Goal: Book appointment/travel/reservation

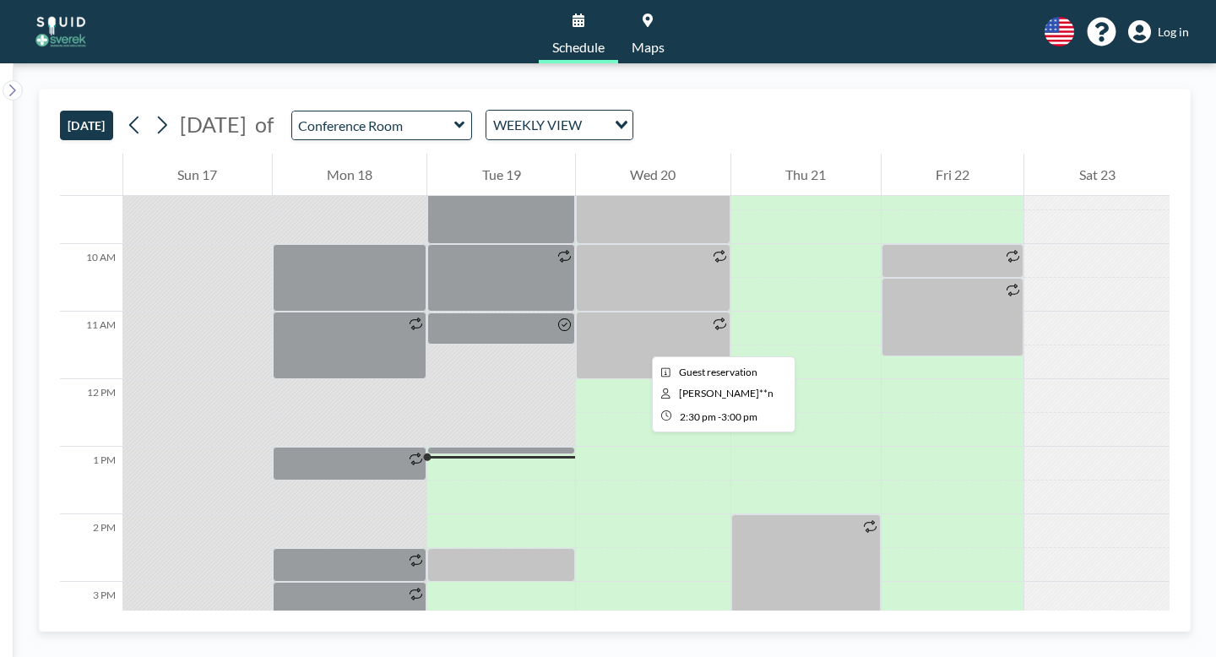
scroll to position [627, 0]
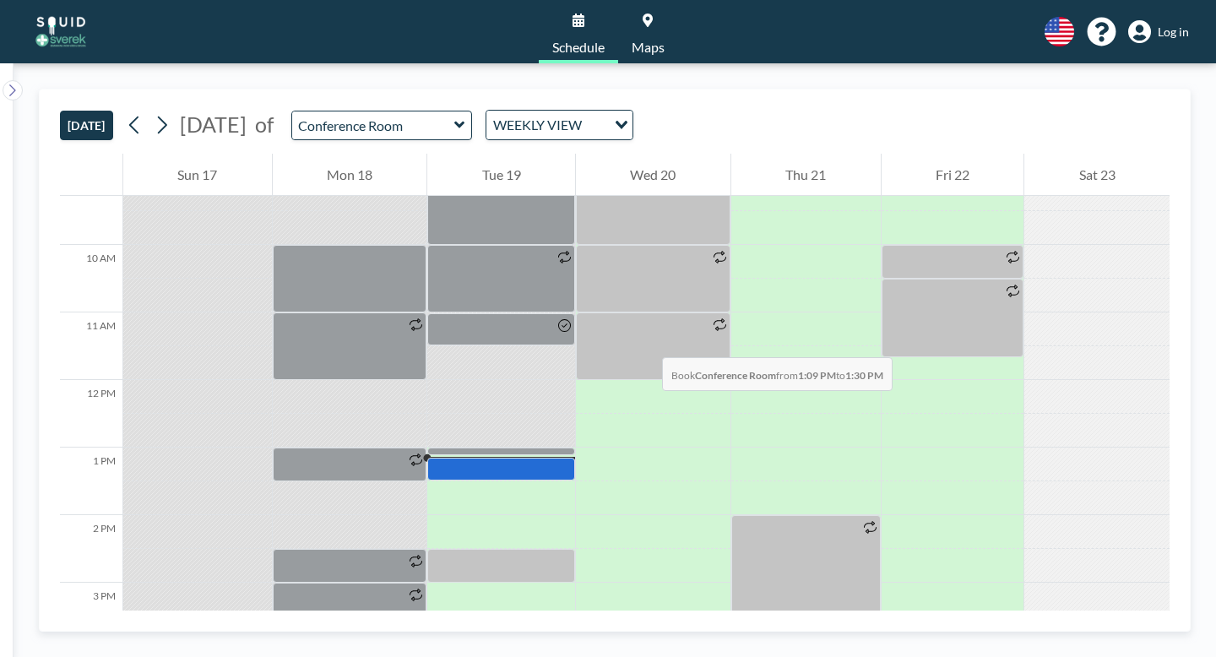
click at [521, 458] on div at bounding box center [501, 469] width 148 height 23
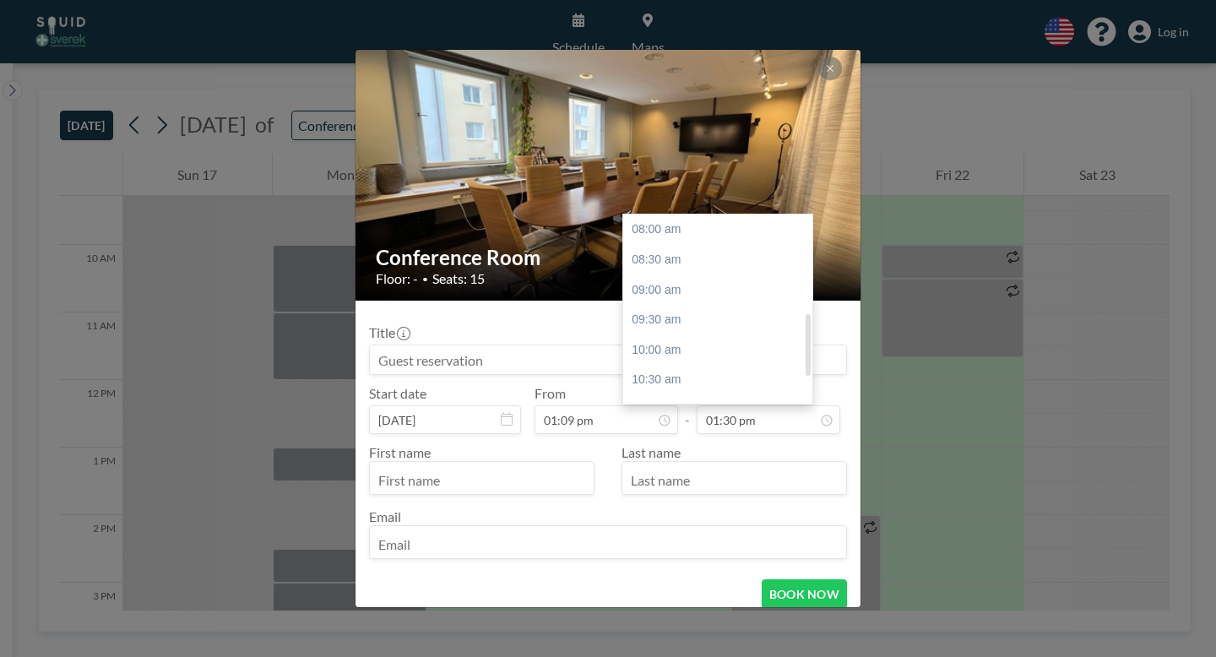
scroll to position [297, 0]
click at [681, 279] on div "02:00 pm" at bounding box center [717, 294] width 189 height 30
type input "02:00 pm"
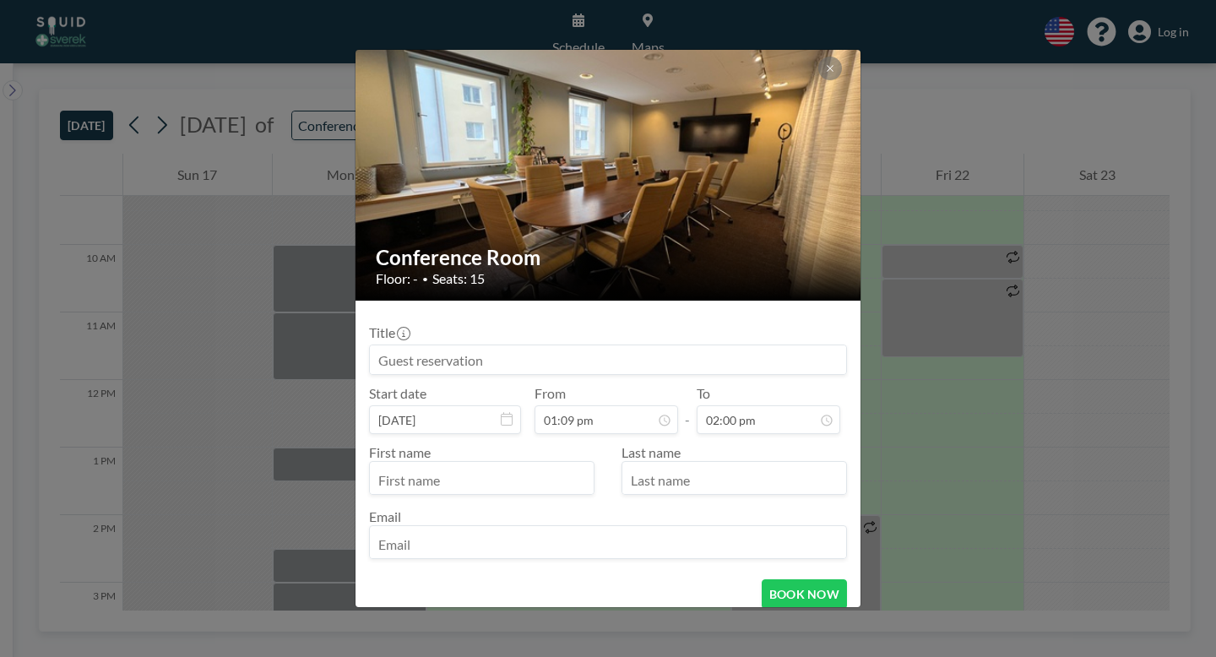
click at [493, 465] on input "text" at bounding box center [482, 479] width 224 height 29
type input "Jo"
click at [819, 80] on button at bounding box center [831, 69] width 24 height 24
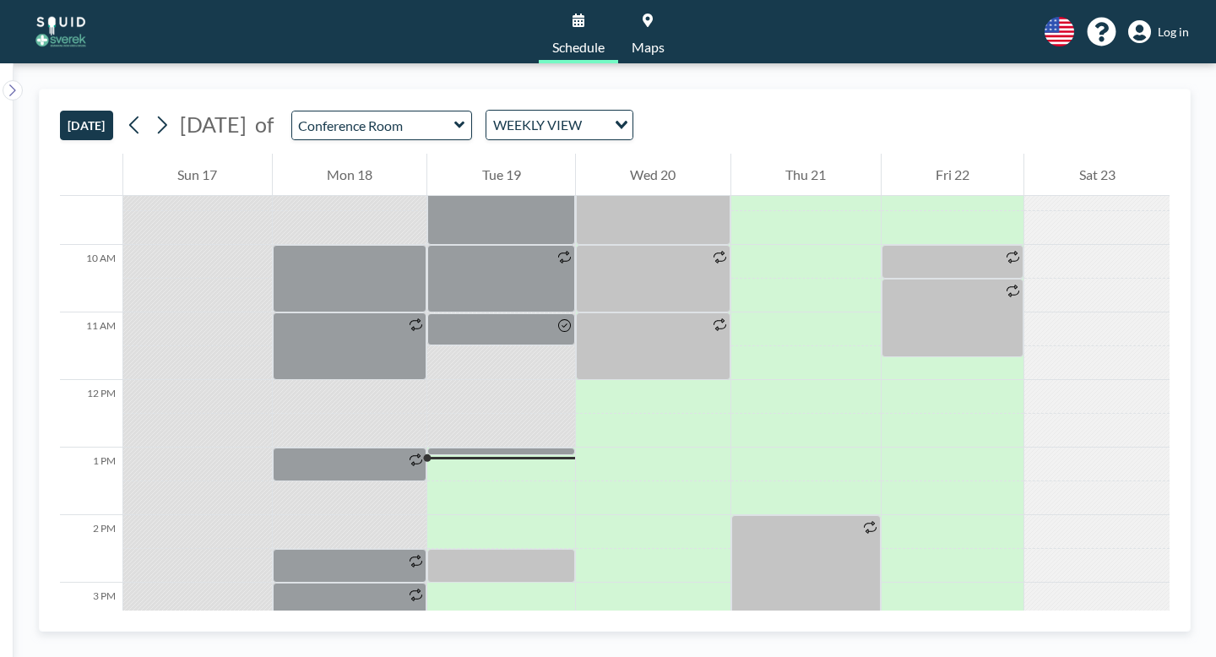
click at [1189, 20] on link "Log in" at bounding box center [1159, 32] width 61 height 24
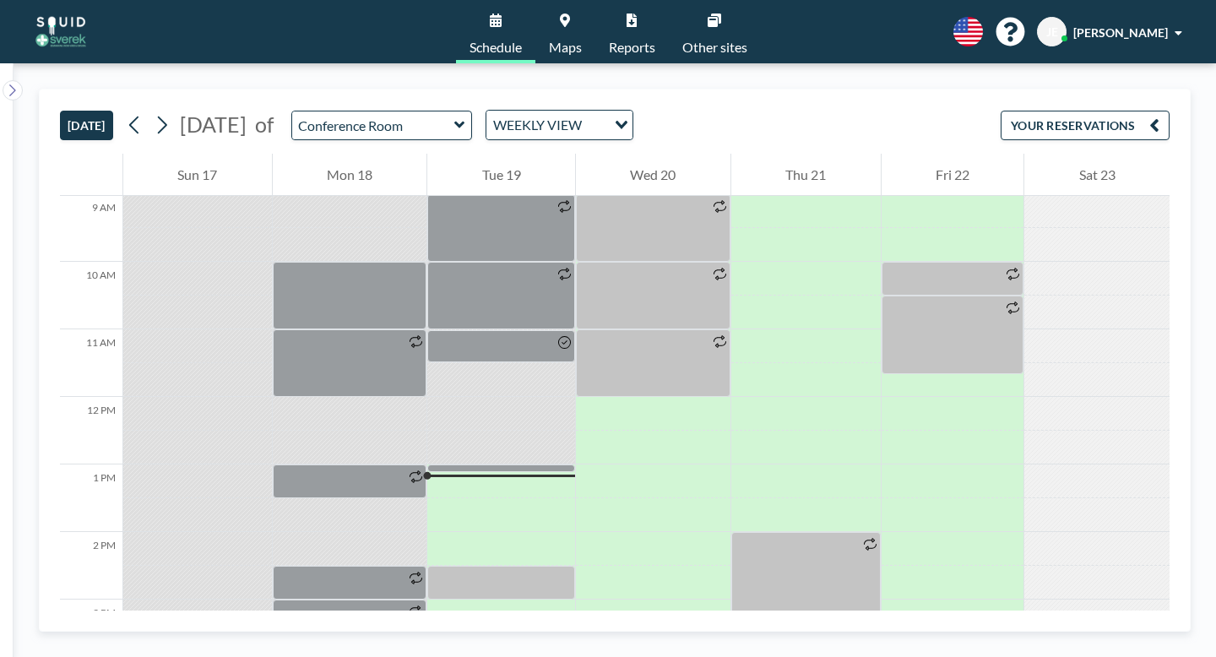
scroll to position [686, 0]
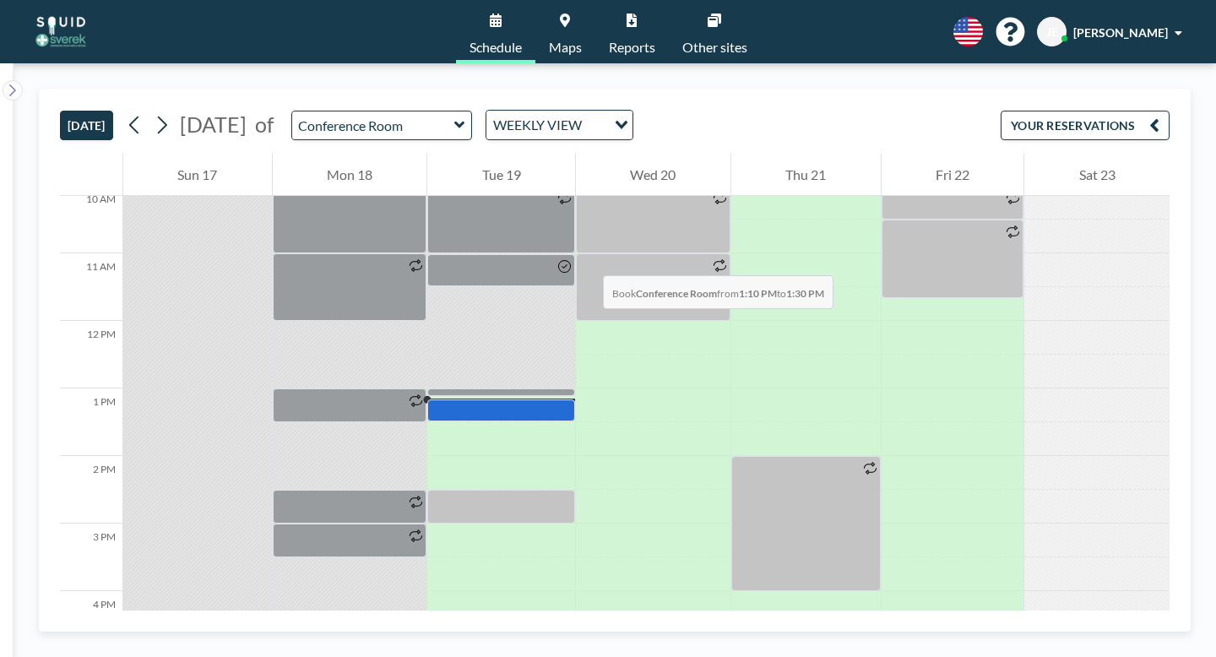
click at [473, 400] on div at bounding box center [501, 410] width 148 height 21
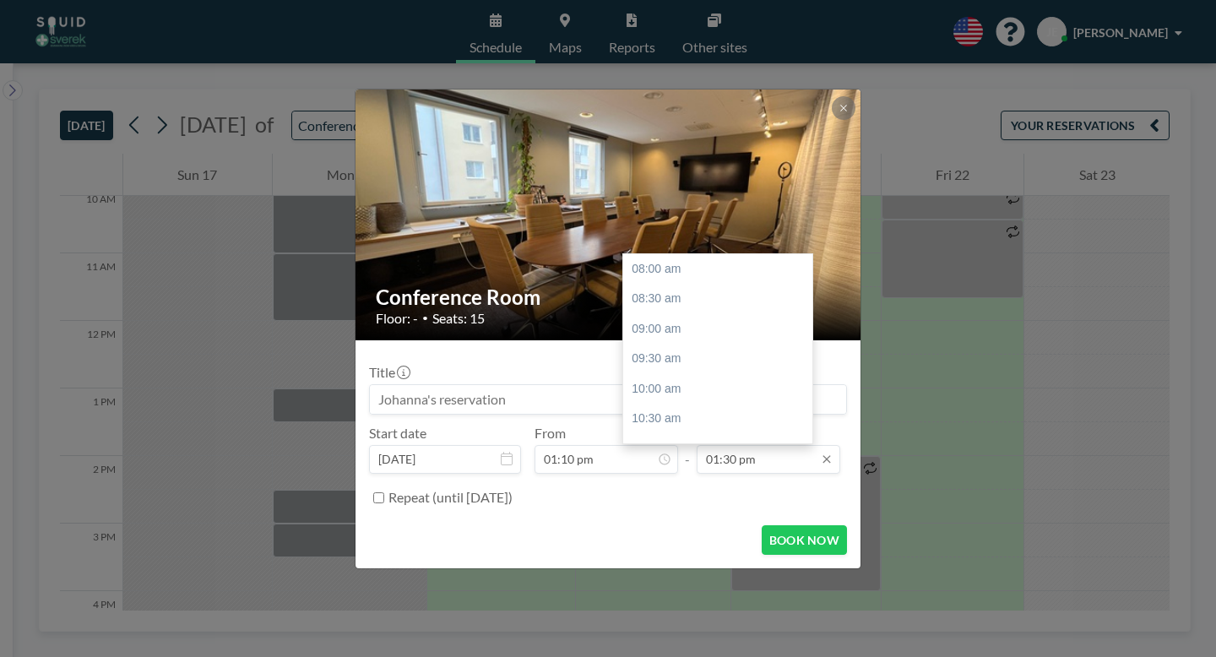
scroll to position [297, 0]
click at [721, 445] on input "01:30 pm" at bounding box center [769, 459] width 144 height 29
click at [642, 318] on div "02:00 pm" at bounding box center [717, 333] width 189 height 30
type input "02:00 pm"
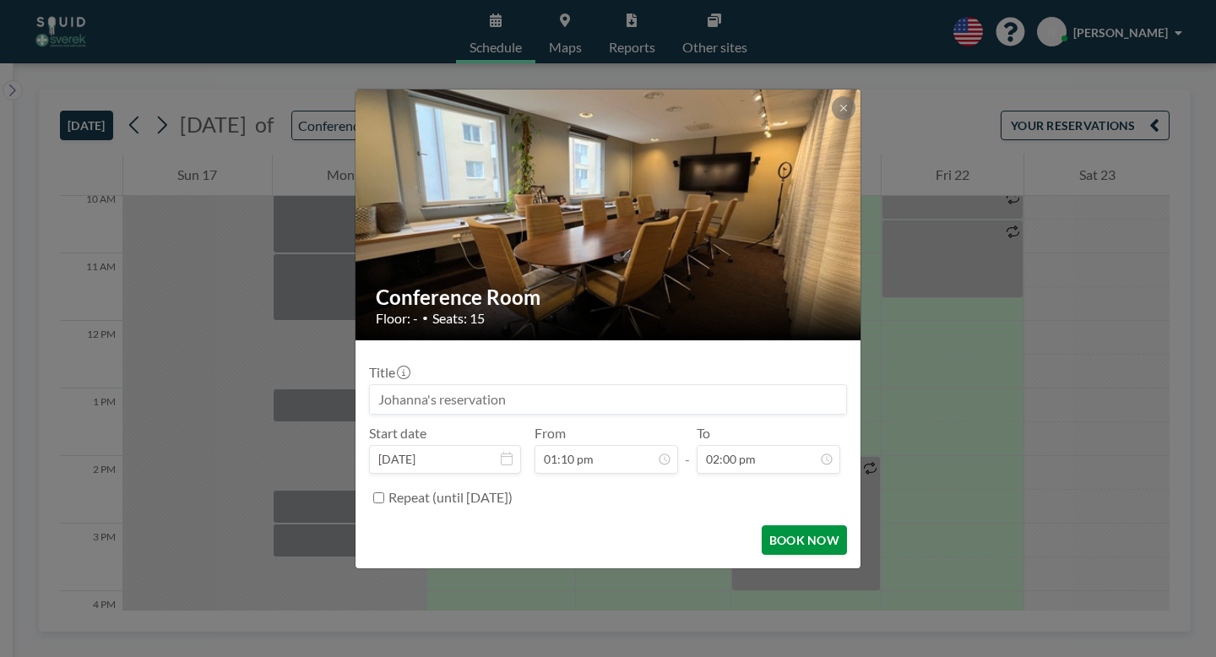
scroll to position [0, 0]
click at [771, 525] on button "BOOK NOW" at bounding box center [804, 540] width 85 height 30
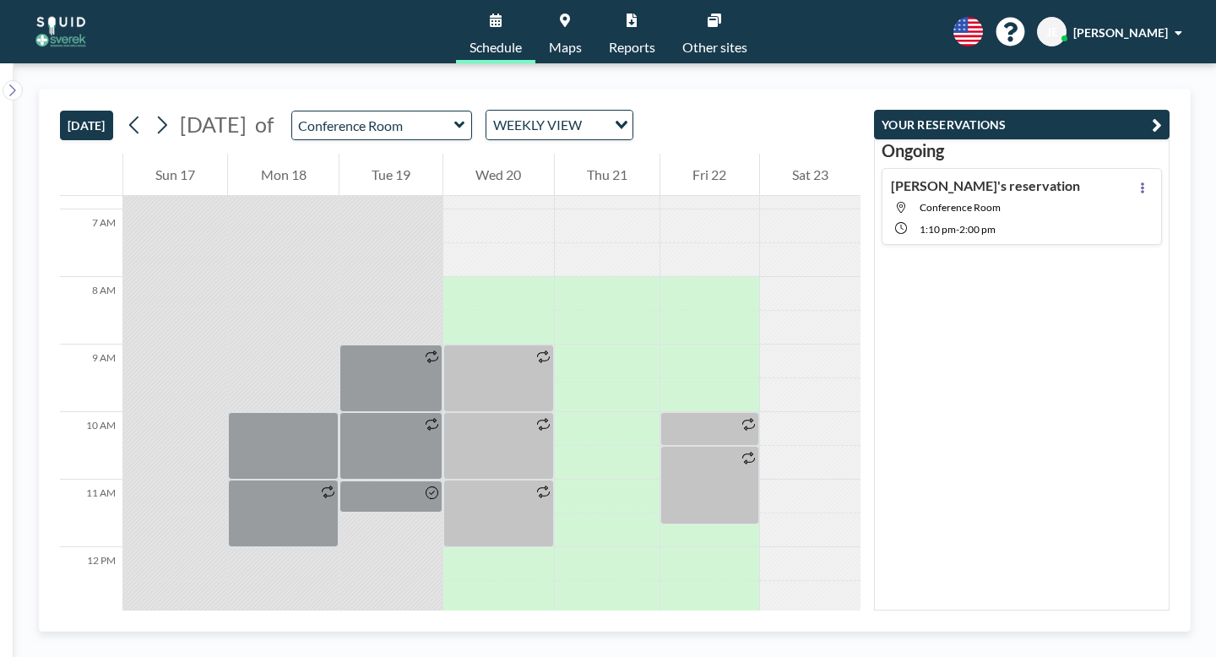
scroll to position [447, 0]
